Goal: Complete application form: Complete application form

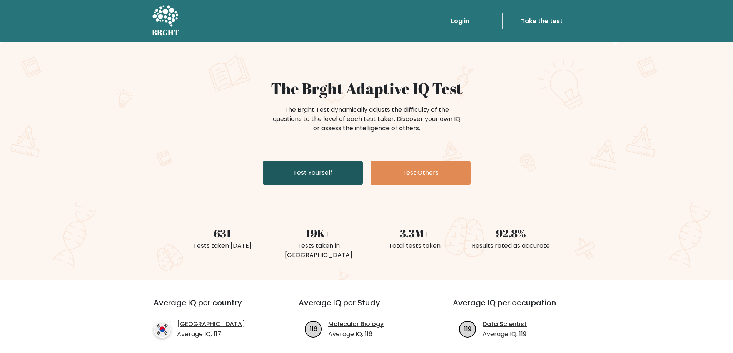
click at [317, 175] on link "Test Yourself" at bounding box center [313, 173] width 100 height 25
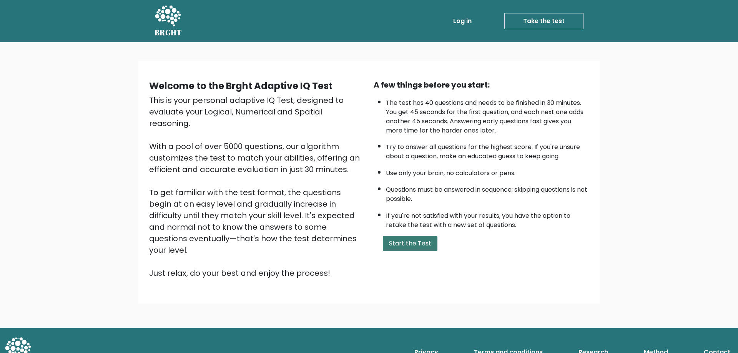
click at [421, 237] on button "Start the Test" at bounding box center [410, 243] width 55 height 15
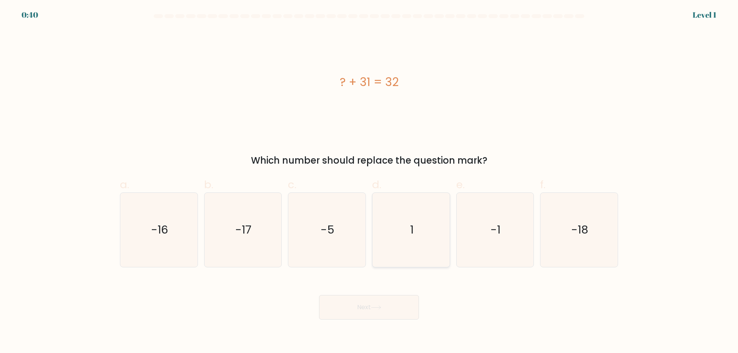
click at [414, 226] on icon "1" at bounding box center [411, 230] width 74 height 74
click at [370, 182] on input "d. 1" at bounding box center [369, 179] width 0 height 5
radio input "true"
click at [392, 310] on button "Next" at bounding box center [369, 307] width 100 height 25
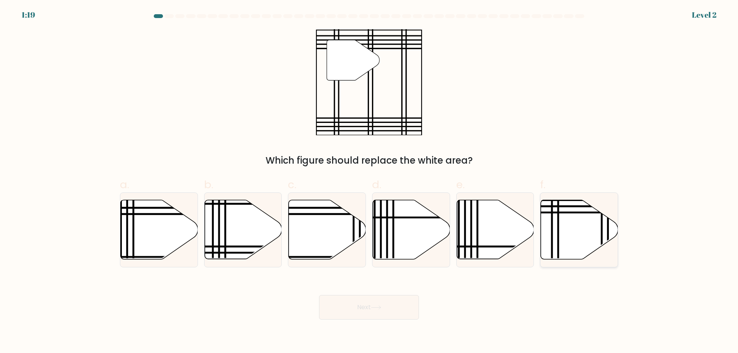
click at [593, 238] on icon at bounding box center [579, 229] width 77 height 59
click at [370, 182] on input "f." at bounding box center [369, 179] width 0 height 5
radio input "true"
click at [370, 310] on button "Next" at bounding box center [369, 307] width 100 height 25
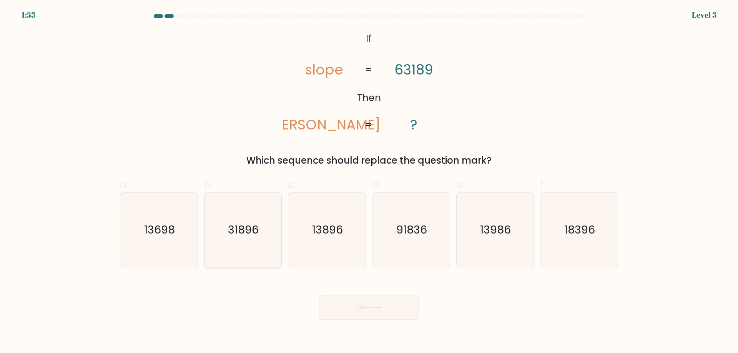
click at [273, 241] on icon "31896" at bounding box center [243, 230] width 74 height 74
click at [369, 182] on input "b. 31896" at bounding box center [369, 179] width 0 height 5
radio input "true"
click at [362, 304] on button "Next" at bounding box center [369, 307] width 100 height 25
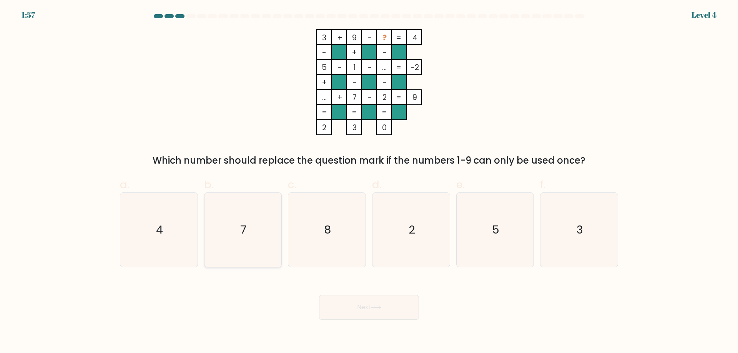
click at [258, 234] on icon "7" at bounding box center [243, 230] width 74 height 74
click at [369, 182] on input "b. 7" at bounding box center [369, 179] width 0 height 5
radio input "true"
click at [341, 306] on button "Next" at bounding box center [369, 307] width 100 height 25
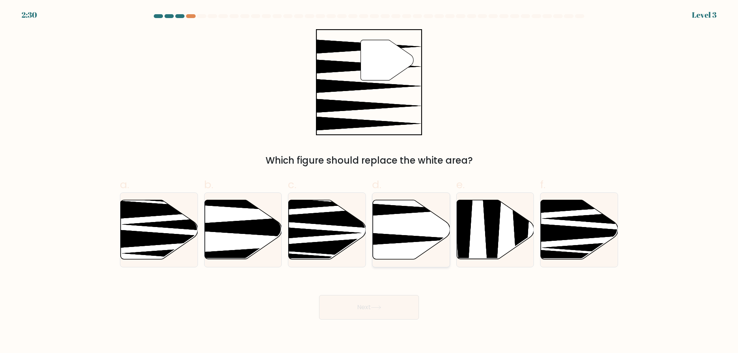
click at [413, 227] on icon at bounding box center [411, 229] width 77 height 59
click at [370, 182] on input "d." at bounding box center [369, 179] width 0 height 5
radio input "true"
click at [388, 307] on button "Next" at bounding box center [369, 307] width 100 height 25
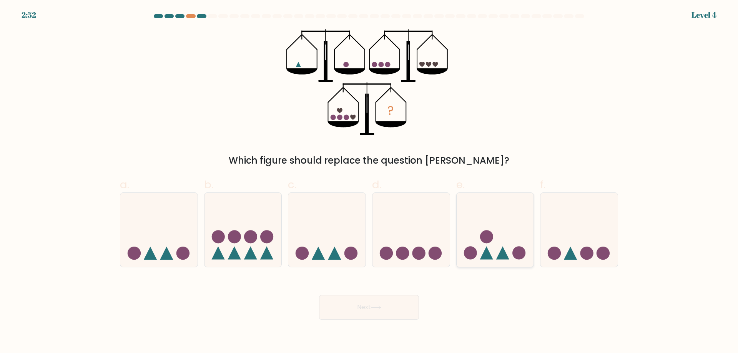
click at [515, 233] on icon at bounding box center [495, 230] width 77 height 64
click at [370, 182] on input "e." at bounding box center [369, 179] width 0 height 5
radio input "true"
click at [398, 311] on button "Next" at bounding box center [369, 307] width 100 height 25
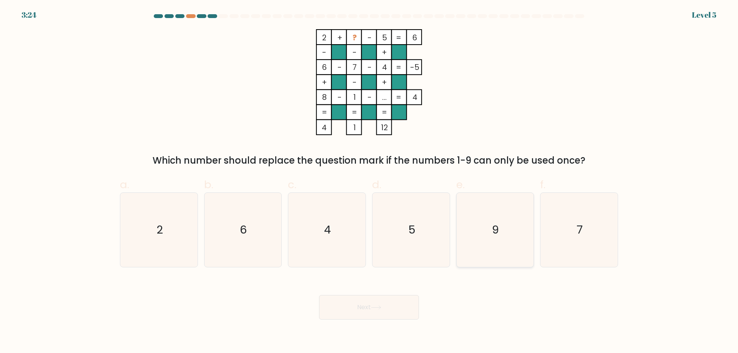
click at [467, 221] on icon "9" at bounding box center [495, 230] width 74 height 74
click at [370, 182] on input "e. 9" at bounding box center [369, 179] width 0 height 5
radio input "true"
click at [395, 308] on button "Next" at bounding box center [369, 307] width 100 height 25
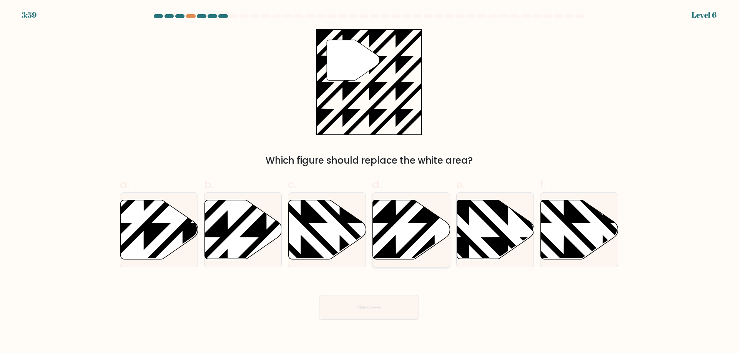
click at [392, 238] on icon at bounding box center [411, 229] width 77 height 59
click at [370, 182] on input "d." at bounding box center [369, 179] width 0 height 5
radio input "true"
click at [244, 249] on icon at bounding box center [243, 229] width 77 height 59
click at [369, 182] on input "b." at bounding box center [369, 179] width 0 height 5
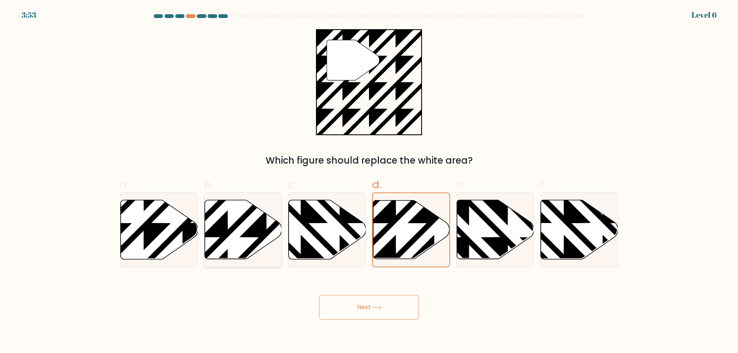
radio input "true"
click at [161, 237] on icon at bounding box center [159, 229] width 77 height 59
click at [369, 182] on input "a." at bounding box center [369, 179] width 0 height 5
radio input "true"
click at [388, 311] on button "Next" at bounding box center [369, 307] width 100 height 25
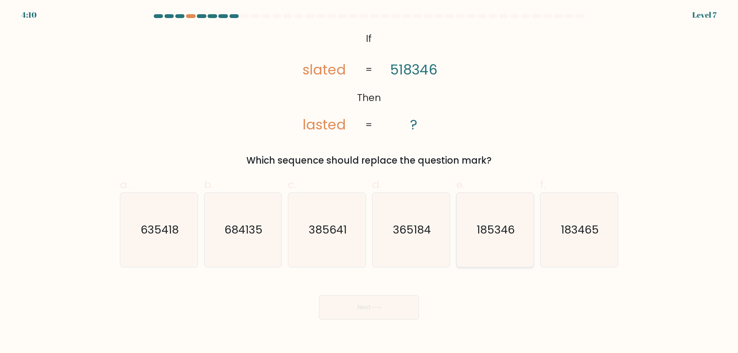
click at [472, 239] on icon "185346" at bounding box center [495, 230] width 74 height 74
click at [370, 182] on input "e. 185346" at bounding box center [369, 179] width 0 height 5
radio input "true"
click at [400, 305] on button "Next" at bounding box center [369, 307] width 100 height 25
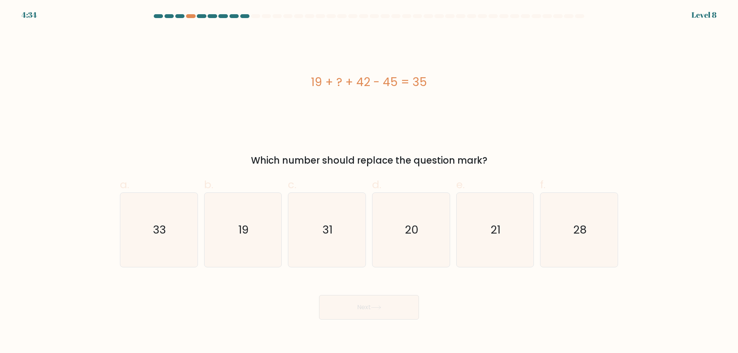
drag, startPoint x: 397, startPoint y: 309, endPoint x: 298, endPoint y: 290, distance: 101.1
click at [298, 290] on div "Next" at bounding box center [369, 298] width 508 height 43
click at [317, 256] on icon "31" at bounding box center [327, 230] width 74 height 74
click at [369, 182] on input "c. 31" at bounding box center [369, 179] width 0 height 5
radio input "true"
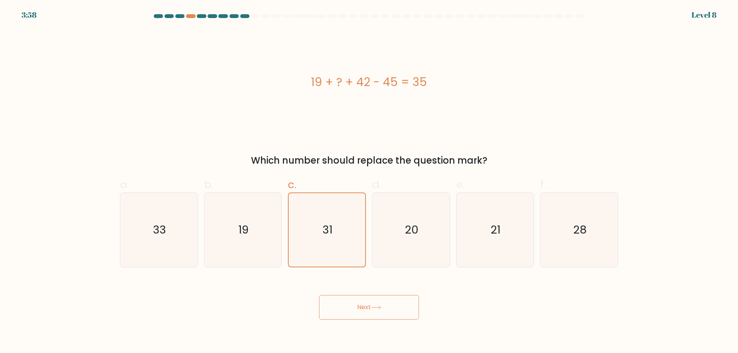
click at [387, 305] on button "Next" at bounding box center [369, 307] width 100 height 25
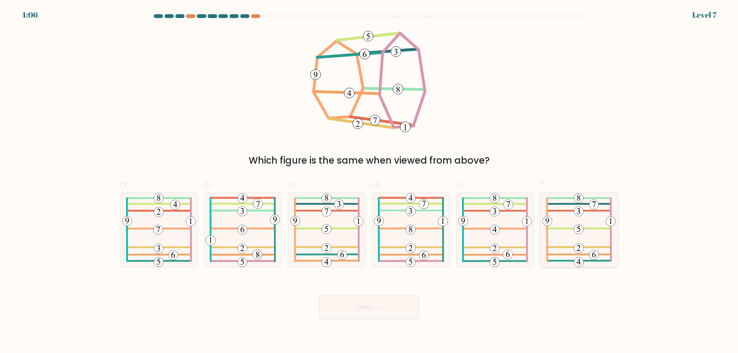
click at [592, 224] on icon at bounding box center [579, 230] width 73 height 74
click at [370, 182] on input "f." at bounding box center [369, 179] width 0 height 5
radio input "true"
click at [387, 303] on button "Next" at bounding box center [369, 307] width 100 height 25
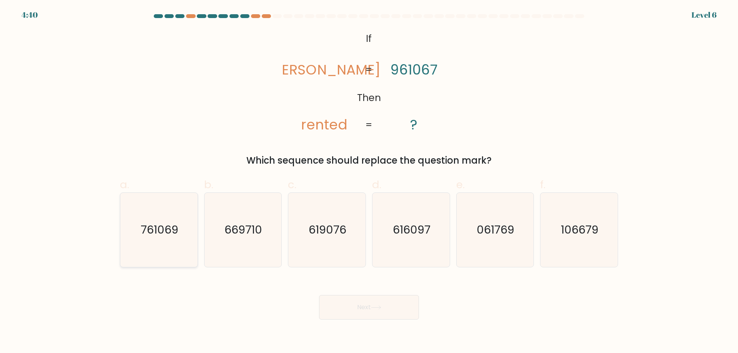
click at [151, 238] on text "761069" at bounding box center [160, 229] width 38 height 15
click at [369, 182] on input "a. 761069" at bounding box center [369, 179] width 0 height 5
radio input "true"
click at [364, 310] on button "Next" at bounding box center [369, 307] width 100 height 25
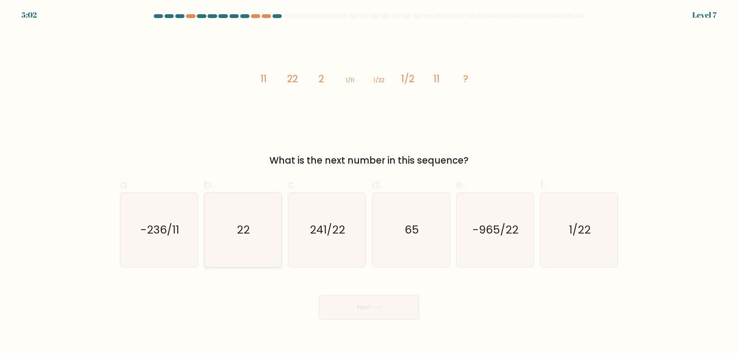
click at [246, 230] on text "22" at bounding box center [243, 229] width 13 height 15
click at [369, 182] on input "b. 22" at bounding box center [369, 179] width 0 height 5
radio input "true"
click at [354, 303] on button "Next" at bounding box center [369, 307] width 100 height 25
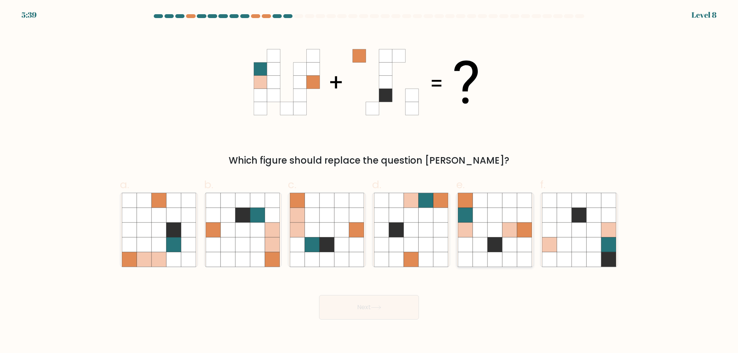
click at [472, 245] on icon at bounding box center [465, 245] width 15 height 15
click at [370, 182] on input "e." at bounding box center [369, 179] width 0 height 5
radio input "true"
click at [348, 303] on button "Next" at bounding box center [369, 307] width 100 height 25
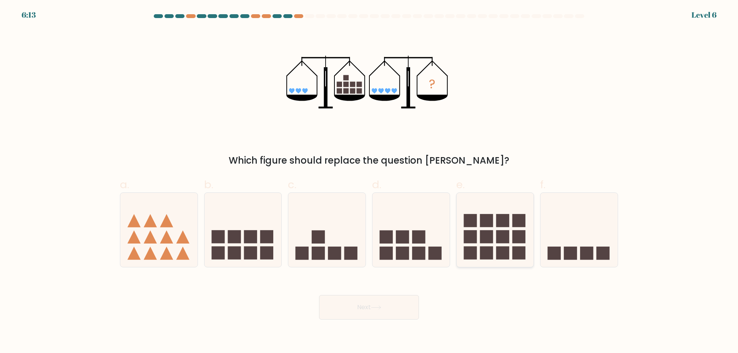
click at [477, 244] on icon at bounding box center [495, 230] width 77 height 64
click at [370, 182] on input "e." at bounding box center [369, 179] width 0 height 5
radio input "true"
click at [400, 316] on button "Next" at bounding box center [369, 307] width 100 height 25
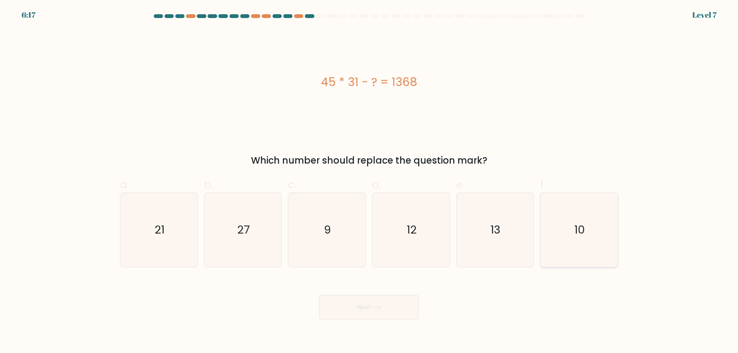
click at [593, 217] on icon "10" at bounding box center [579, 230] width 74 height 74
click at [370, 182] on input "f. 10" at bounding box center [369, 179] width 0 height 5
radio input "true"
click at [399, 309] on button "Next" at bounding box center [369, 307] width 100 height 25
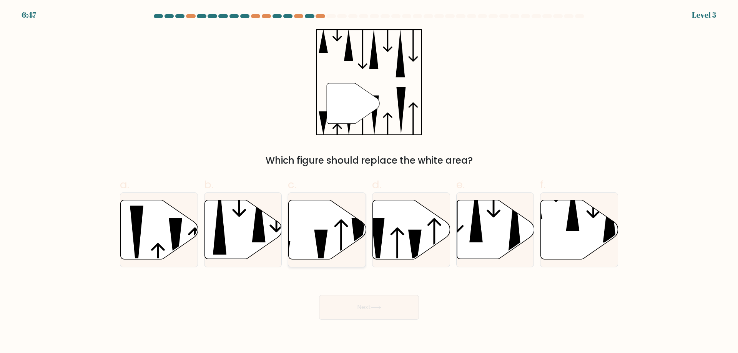
click at [340, 226] on icon at bounding box center [327, 229] width 77 height 59
click at [369, 182] on input "c." at bounding box center [369, 179] width 0 height 5
radio input "true"
click at [359, 314] on button "Next" at bounding box center [369, 307] width 100 height 25
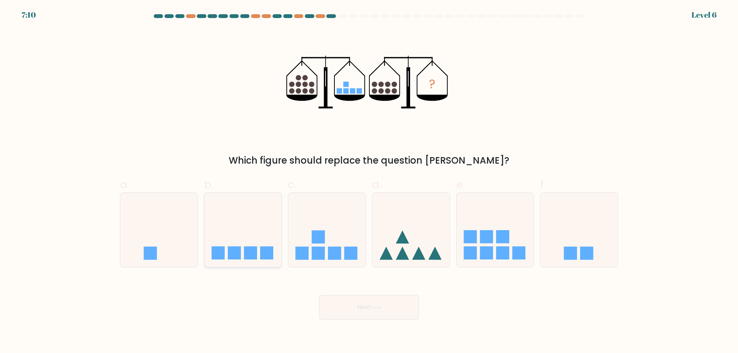
click at [237, 233] on icon at bounding box center [243, 230] width 77 height 64
click at [369, 182] on input "b." at bounding box center [369, 179] width 0 height 5
radio input "true"
click at [344, 312] on button "Next" at bounding box center [369, 307] width 100 height 25
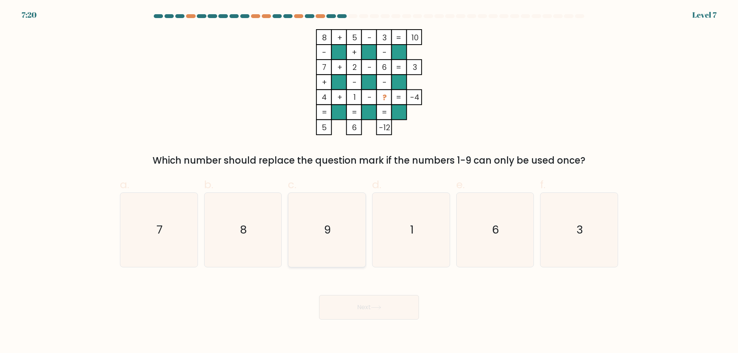
click at [351, 263] on icon "9" at bounding box center [327, 230] width 74 height 74
click at [369, 182] on input "c. 9" at bounding box center [369, 179] width 0 height 5
radio input "true"
click at [376, 311] on button "Next" at bounding box center [369, 307] width 100 height 25
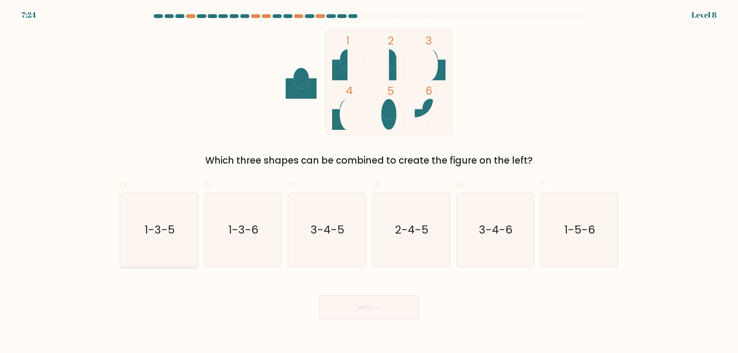
click at [162, 244] on icon "1-3-5" at bounding box center [159, 230] width 74 height 74
click at [369, 182] on input "a. 1-3-5" at bounding box center [369, 179] width 0 height 5
radio input "true"
click at [173, 242] on icon "1-3-5" at bounding box center [158, 229] width 73 height 73
click at [369, 182] on input "a. 1-3-5" at bounding box center [369, 179] width 0 height 5
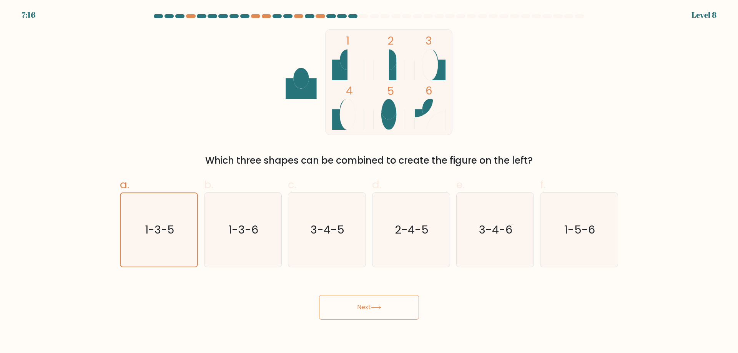
click at [367, 221] on div "c. 3-4-5" at bounding box center [327, 222] width 84 height 91
click at [358, 245] on icon "3-4-5" at bounding box center [327, 230] width 74 height 74
click at [369, 182] on input "c. 3-4-5" at bounding box center [369, 179] width 0 height 5
radio input "true"
click at [365, 302] on button "Next" at bounding box center [369, 307] width 100 height 25
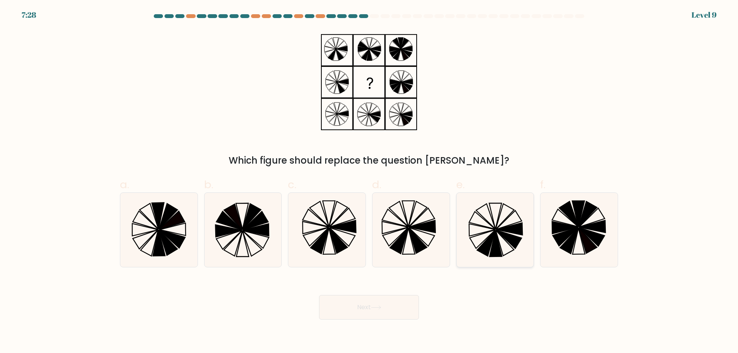
click at [493, 223] on icon at bounding box center [495, 230] width 74 height 74
click at [370, 182] on input "e." at bounding box center [369, 179] width 0 height 5
radio input "true"
click at [380, 304] on button "Next" at bounding box center [369, 307] width 100 height 25
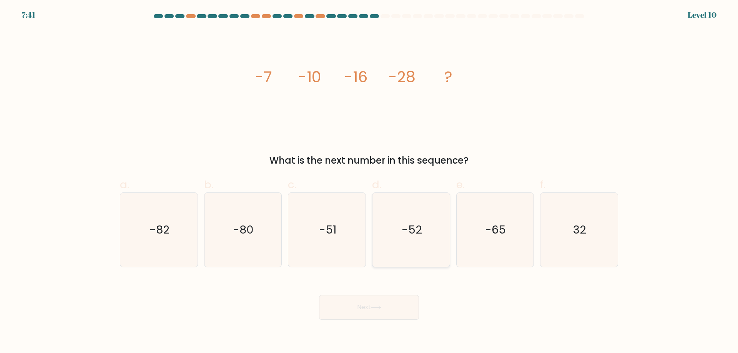
drag, startPoint x: 407, startPoint y: 216, endPoint x: 419, endPoint y: 223, distance: 14.6
click at [417, 221] on icon "-52" at bounding box center [411, 230] width 74 height 74
click at [398, 258] on icon "-52" at bounding box center [411, 230] width 74 height 74
click at [370, 182] on input "d. -52" at bounding box center [369, 179] width 0 height 5
radio input "true"
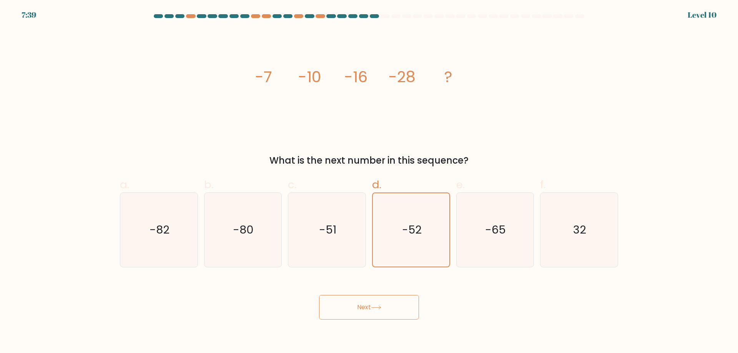
click at [396, 312] on button "Next" at bounding box center [369, 307] width 100 height 25
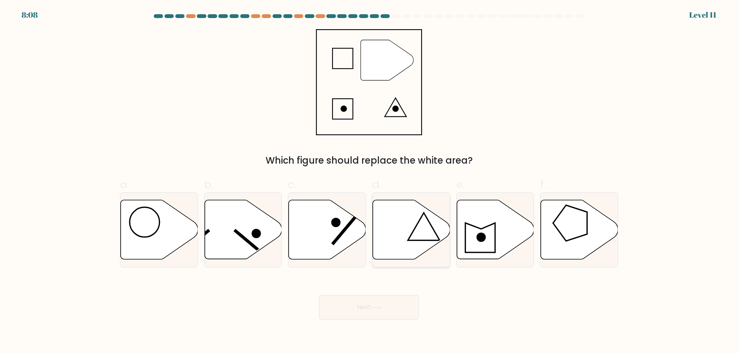
click at [408, 256] on icon at bounding box center [411, 229] width 77 height 59
click at [370, 182] on input "d." at bounding box center [369, 179] width 0 height 5
radio input "true"
click at [402, 305] on button "Next" at bounding box center [369, 307] width 100 height 25
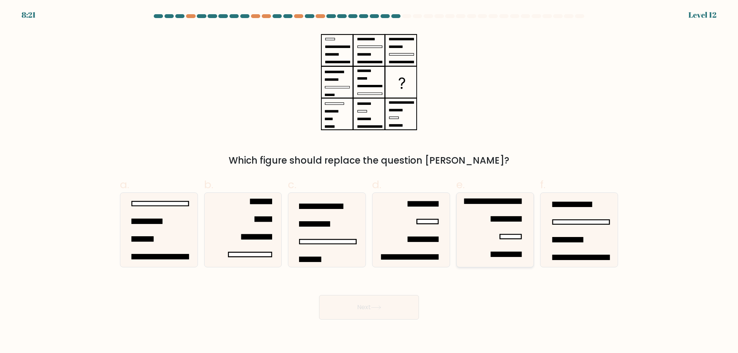
click at [492, 244] on icon at bounding box center [495, 230] width 74 height 74
click at [370, 182] on input "e." at bounding box center [369, 179] width 0 height 5
radio input "true"
click at [391, 309] on button "Next" at bounding box center [369, 307] width 100 height 25
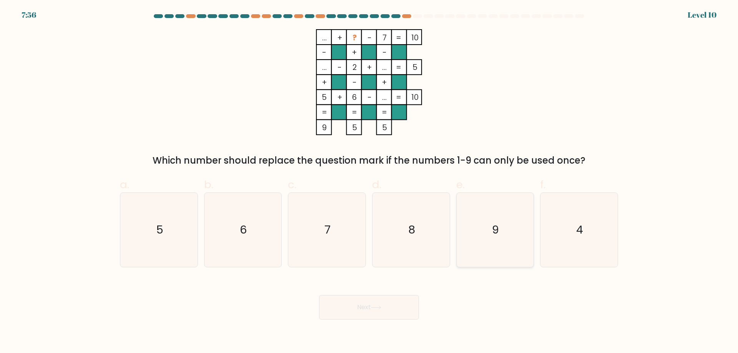
click at [524, 235] on icon "9" at bounding box center [495, 230] width 74 height 74
click at [370, 182] on input "e. 9" at bounding box center [369, 179] width 0 height 5
radio input "true"
click at [380, 313] on button "Next" at bounding box center [369, 307] width 100 height 25
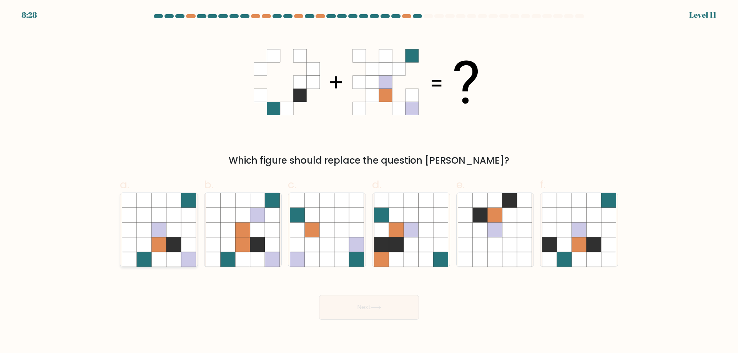
click at [185, 253] on icon at bounding box center [188, 259] width 15 height 15
click at [369, 182] on input "a." at bounding box center [369, 179] width 0 height 5
radio input "true"
click at [382, 306] on icon at bounding box center [376, 308] width 10 height 4
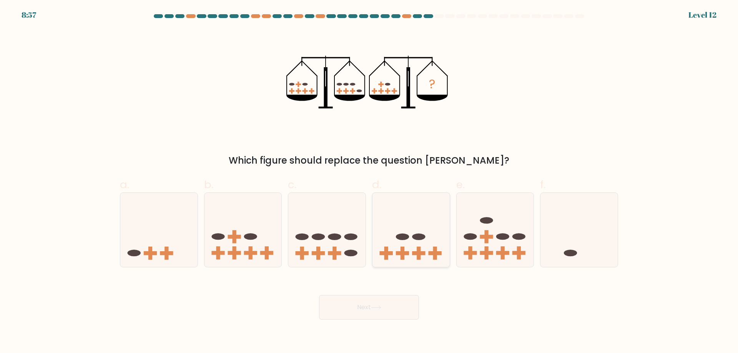
click at [408, 256] on icon at bounding box center [411, 230] width 77 height 64
click at [370, 182] on input "d." at bounding box center [369, 179] width 0 height 5
radio input "true"
click at [386, 308] on button "Next" at bounding box center [369, 307] width 100 height 25
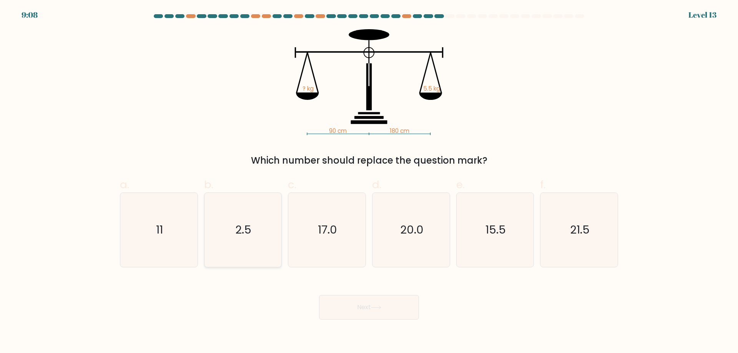
click at [239, 239] on icon "2.5" at bounding box center [243, 230] width 74 height 74
click at [369, 182] on input "b. 2.5" at bounding box center [369, 179] width 0 height 5
radio input "true"
click at [365, 308] on button "Next" at bounding box center [369, 307] width 100 height 25
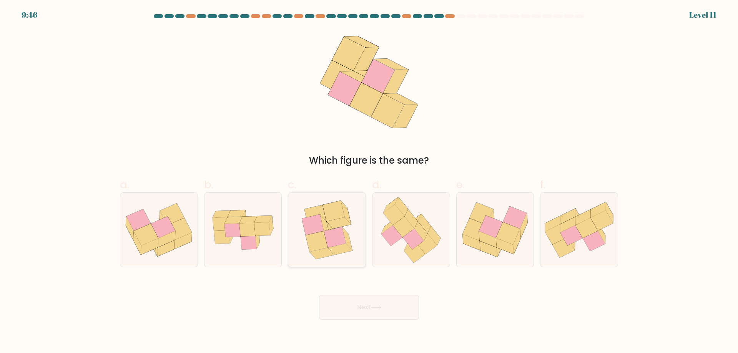
click at [310, 236] on icon at bounding box center [317, 242] width 22 height 21
click at [369, 182] on input "c." at bounding box center [369, 179] width 0 height 5
radio input "true"
click at [350, 302] on button "Next" at bounding box center [369, 307] width 100 height 25
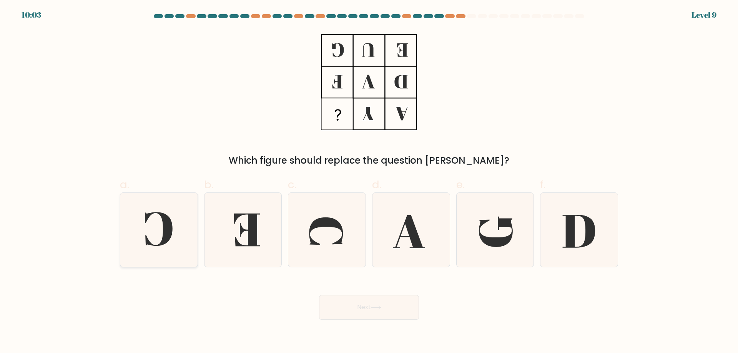
click at [191, 230] on icon at bounding box center [159, 230] width 74 height 74
click at [369, 182] on input "a." at bounding box center [369, 179] width 0 height 5
radio input "true"
click at [388, 310] on button "Next" at bounding box center [369, 307] width 100 height 25
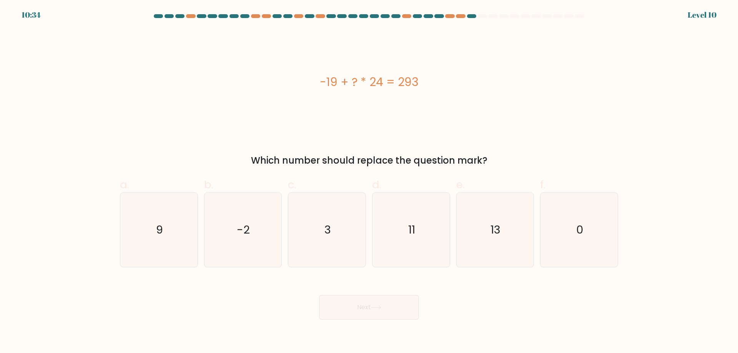
drag, startPoint x: 239, startPoint y: 155, endPoint x: 570, endPoint y: 159, distance: 331.2
click at [570, 159] on div "Which number should replace the question mark?" at bounding box center [369, 161] width 489 height 14
click at [508, 219] on icon "13" at bounding box center [495, 230] width 74 height 74
click at [370, 182] on input "e. 13" at bounding box center [369, 179] width 0 height 5
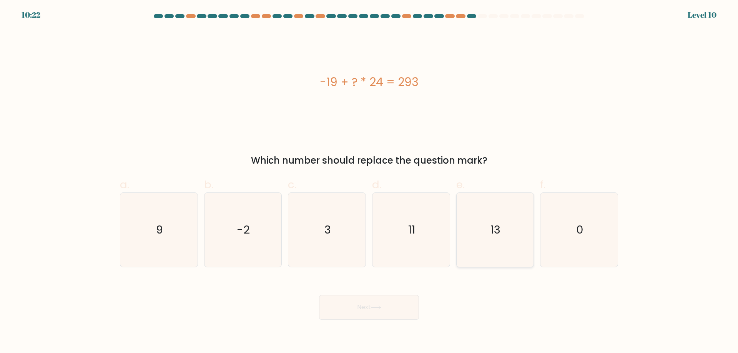
radio input "true"
click at [363, 306] on button "Next" at bounding box center [369, 307] width 100 height 25
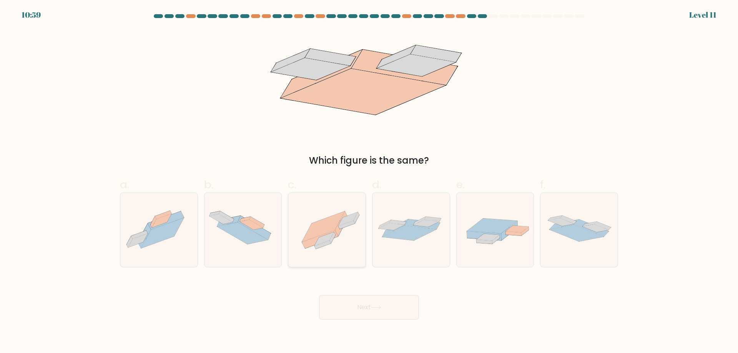
click at [351, 248] on icon at bounding box center [326, 230] width 77 height 58
click at [369, 182] on input "c." at bounding box center [369, 179] width 0 height 5
radio input "true"
click at [354, 303] on button "Next" at bounding box center [369, 307] width 100 height 25
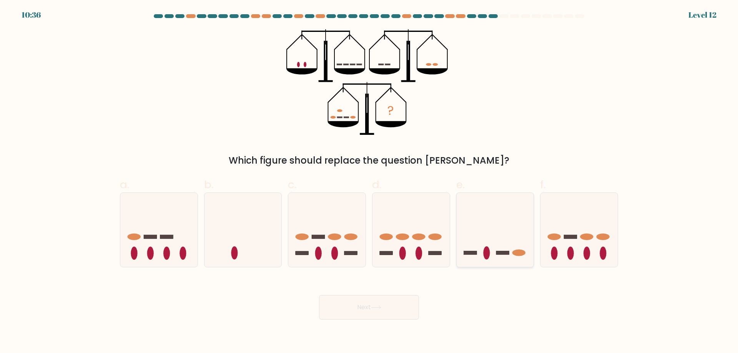
click at [525, 258] on icon at bounding box center [495, 230] width 77 height 64
click at [370, 182] on input "e." at bounding box center [369, 179] width 0 height 5
radio input "true"
click at [398, 303] on button "Next" at bounding box center [369, 307] width 100 height 25
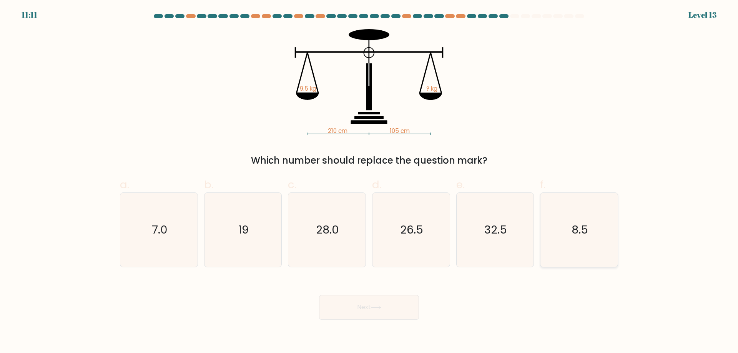
click at [562, 245] on icon "8.5" at bounding box center [579, 230] width 74 height 74
click at [370, 182] on input "f. 8.5" at bounding box center [369, 179] width 0 height 5
radio input "true"
click at [401, 304] on button "Next" at bounding box center [369, 307] width 100 height 25
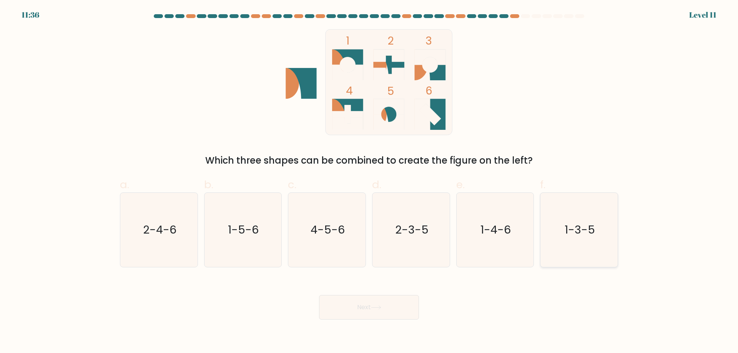
click at [603, 217] on icon "1-3-5" at bounding box center [579, 230] width 74 height 74
click at [370, 182] on input "f. 1-3-5" at bounding box center [369, 179] width 0 height 5
radio input "true"
click at [394, 310] on button "Next" at bounding box center [369, 307] width 100 height 25
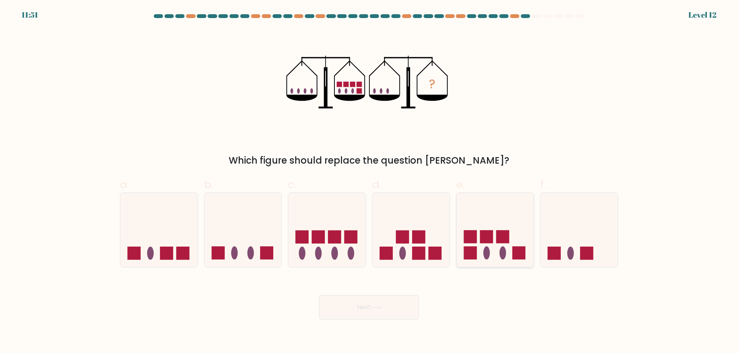
click at [489, 235] on rect at bounding box center [486, 237] width 13 height 13
click at [370, 182] on input "e." at bounding box center [369, 179] width 0 height 5
radio input "true"
click at [397, 313] on button "Next" at bounding box center [369, 307] width 100 height 25
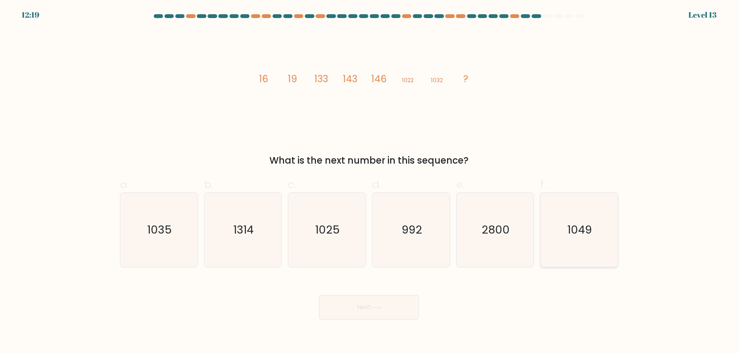
click at [575, 241] on icon "1049" at bounding box center [579, 230] width 74 height 74
click at [370, 182] on input "f. 1049" at bounding box center [369, 179] width 0 height 5
radio input "true"
click at [372, 300] on button "Next" at bounding box center [369, 307] width 100 height 25
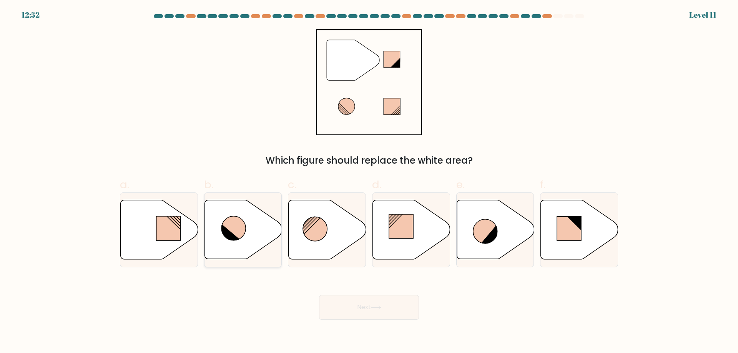
click at [210, 241] on icon at bounding box center [243, 229] width 77 height 59
click at [369, 182] on input "b." at bounding box center [369, 179] width 0 height 5
radio input "true"
click at [378, 304] on button "Next" at bounding box center [369, 307] width 100 height 25
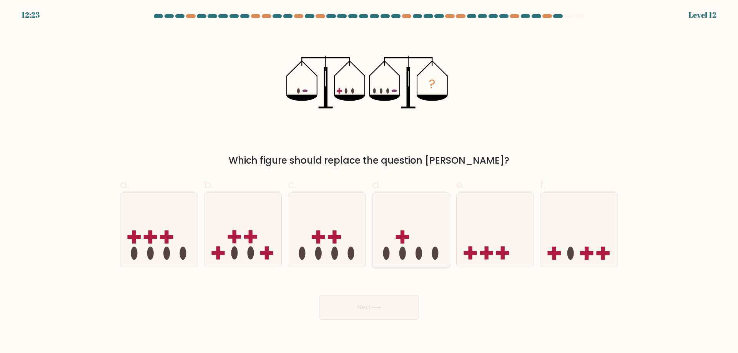
click at [394, 212] on icon at bounding box center [411, 230] width 77 height 64
click at [370, 182] on input "d." at bounding box center [369, 179] width 0 height 5
radio input "true"
click at [389, 306] on button "Next" at bounding box center [369, 307] width 100 height 25
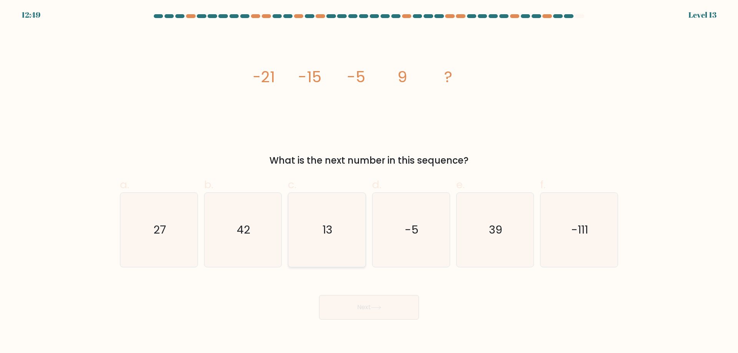
click at [355, 259] on icon "13" at bounding box center [327, 230] width 74 height 74
click at [369, 182] on input "c. 13" at bounding box center [369, 179] width 0 height 5
radio input "true"
click at [360, 310] on button "Next" at bounding box center [369, 307] width 100 height 25
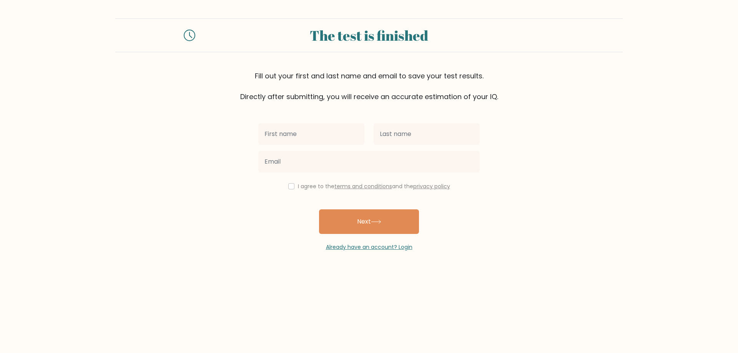
click at [311, 133] on input "text" at bounding box center [311, 134] width 106 height 22
type input "Nosirbek"
click at [400, 139] on input "text" at bounding box center [427, 134] width 106 height 22
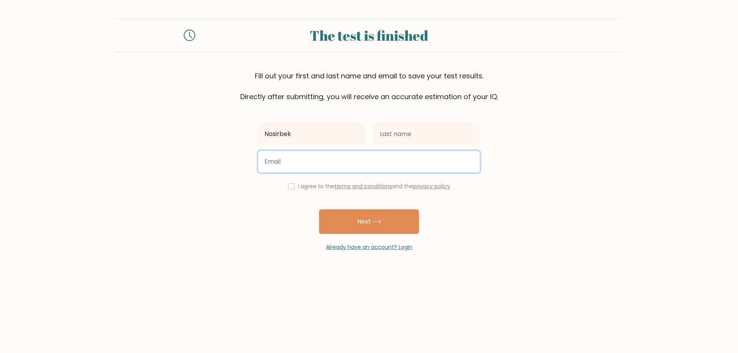
click at [329, 157] on input "email" at bounding box center [369, 162] width 222 height 22
type input "nickthelogist@gmail.com"
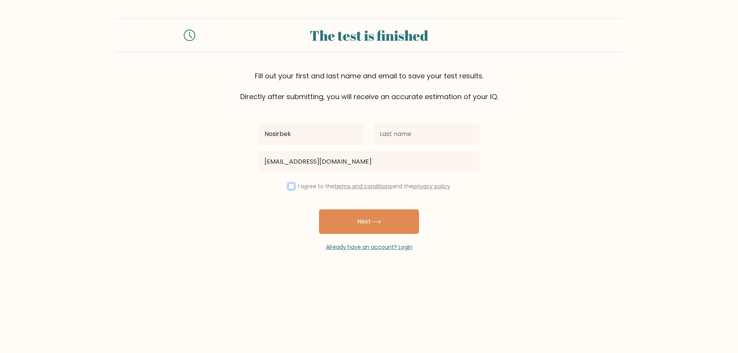
click at [292, 187] on input "checkbox" at bounding box center [291, 186] width 6 height 6
checkbox input "true"
click at [352, 222] on button "Next" at bounding box center [369, 222] width 100 height 25
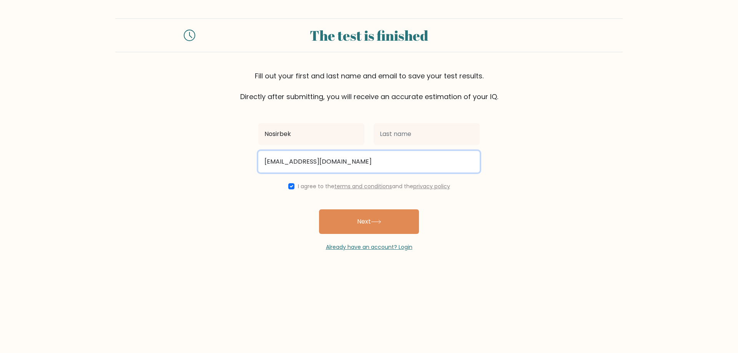
click at [393, 166] on input "nickthelogist@gmail.com" at bounding box center [369, 162] width 222 height 22
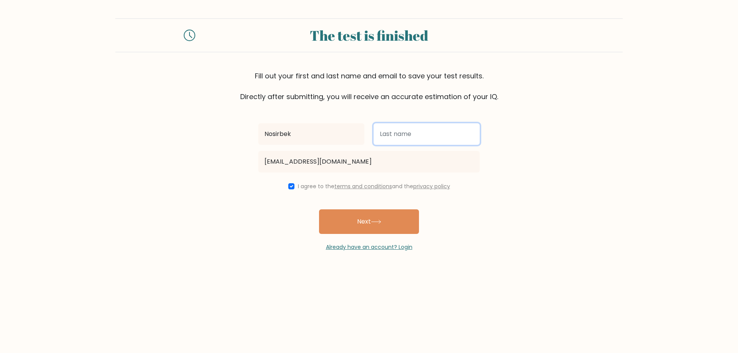
click at [400, 143] on input "text" at bounding box center [427, 134] width 106 height 22
type input "A"
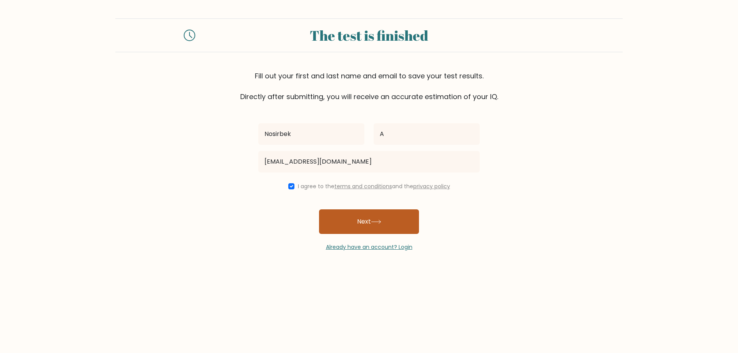
click at [400, 221] on button "Next" at bounding box center [369, 222] width 100 height 25
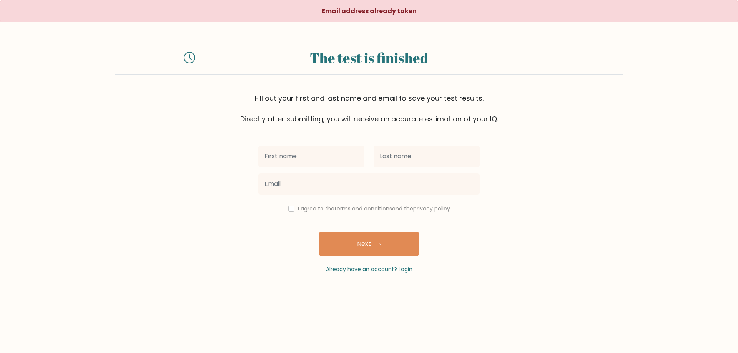
click at [306, 160] on input "text" at bounding box center [311, 157] width 106 height 22
type input "Nosirbek"
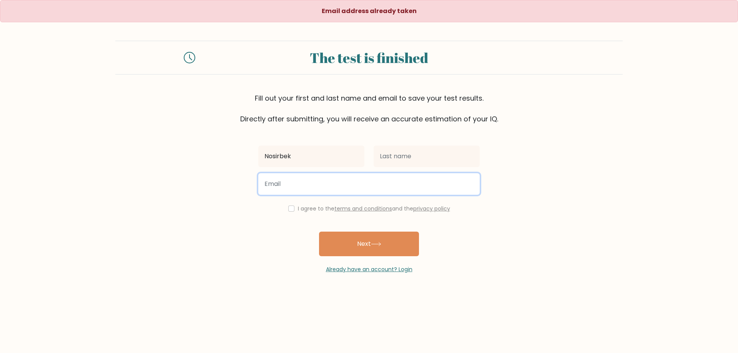
click at [307, 182] on input "email" at bounding box center [369, 184] width 222 height 22
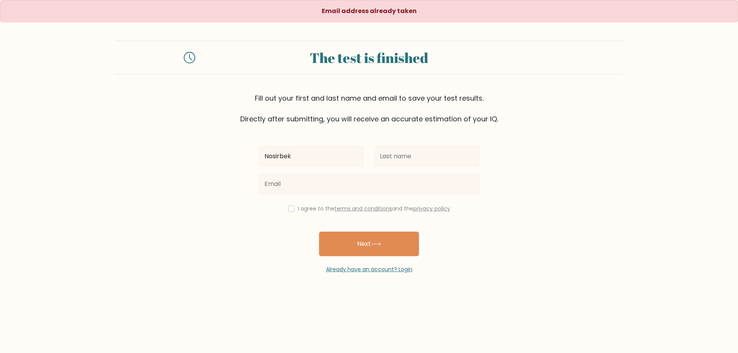
click at [260, 219] on div "Nosirbek I agree to the terms and conditions and the privacy policy Next Alread…" at bounding box center [369, 199] width 231 height 150
click at [357, 270] on link "Already have an account? Login" at bounding box center [369, 270] width 87 height 8
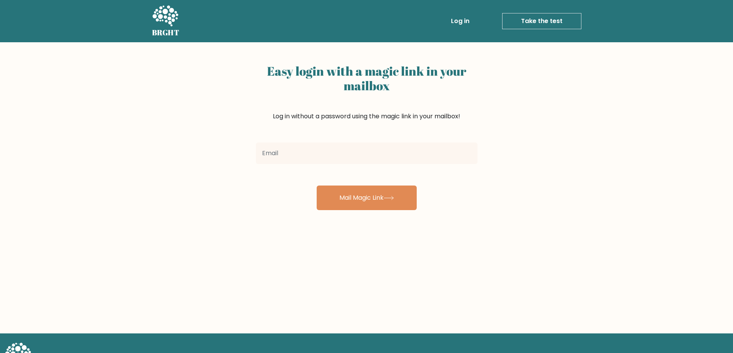
click at [334, 152] on input "email" at bounding box center [367, 154] width 222 height 22
type input "nickthelogist@gmail.com"
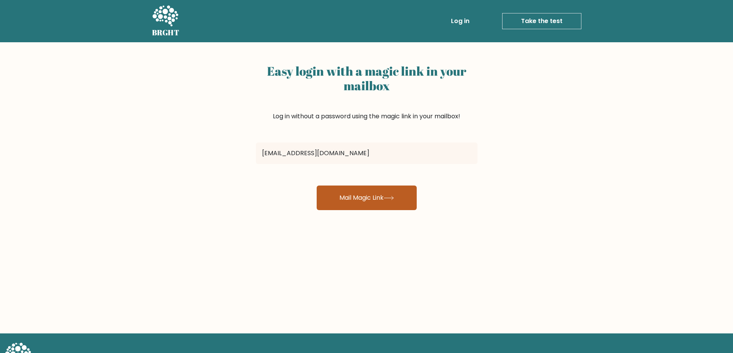
click at [363, 196] on button "Mail Magic Link" at bounding box center [367, 198] width 100 height 25
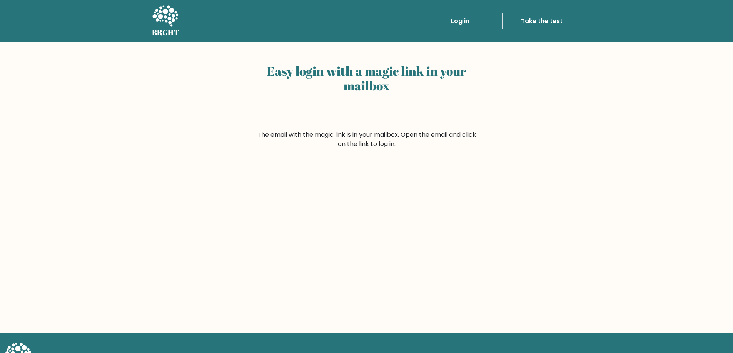
click at [318, 110] on div "Easy login with a magic link in your mailbox" at bounding box center [367, 96] width 222 height 70
click at [471, 20] on link "Log in" at bounding box center [460, 20] width 25 height 15
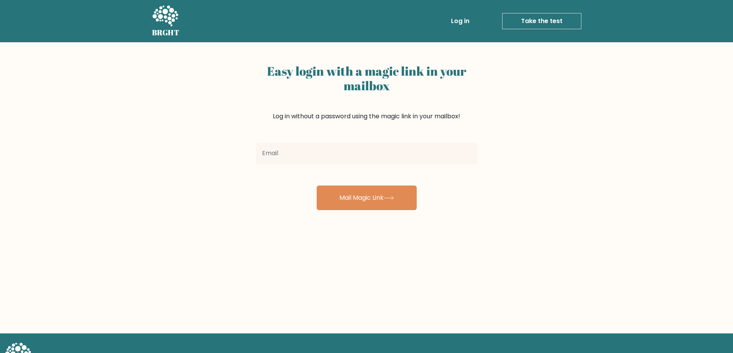
click at [411, 151] on input "email" at bounding box center [367, 154] width 222 height 22
type input "[EMAIL_ADDRESS][DOMAIN_NAME]"
